Goal: Find specific page/section: Find specific page/section

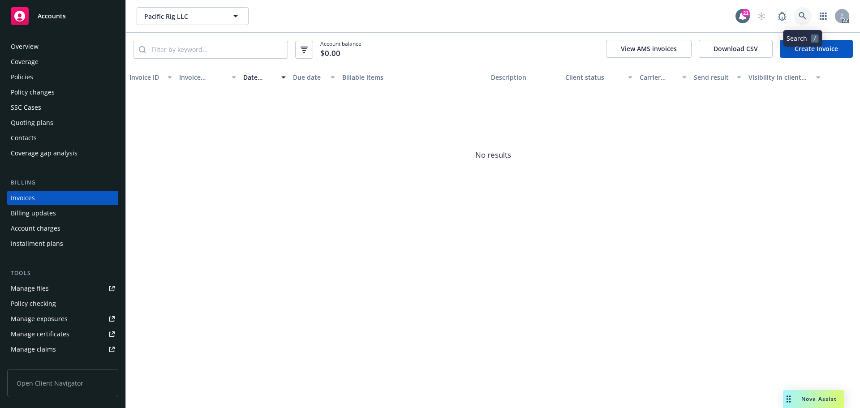
click at [799, 13] on icon at bounding box center [802, 16] width 8 height 8
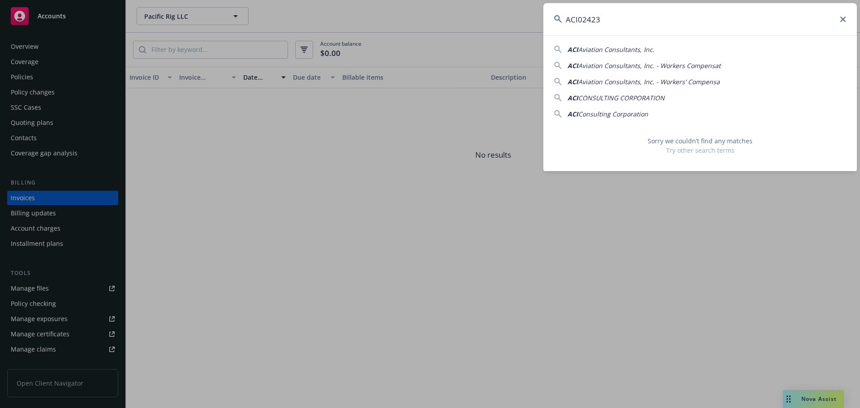
click at [638, 22] on input "ACI02423" at bounding box center [699, 19] width 313 height 32
paste input "-2"
click at [606, 21] on input "ACI02423-2" at bounding box center [699, 19] width 313 height 32
paste input "3313"
type input "ACI03313"
